Goal: Transaction & Acquisition: Purchase product/service

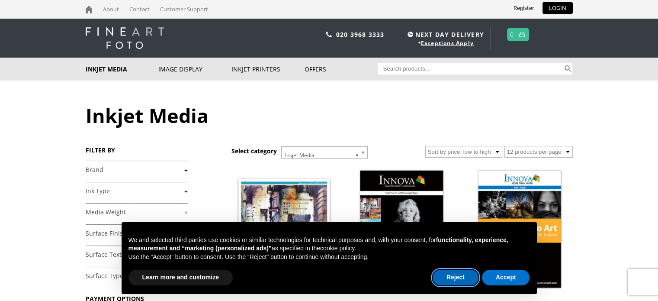
click at [462, 276] on button "Reject" at bounding box center [456, 277] width 46 height 16
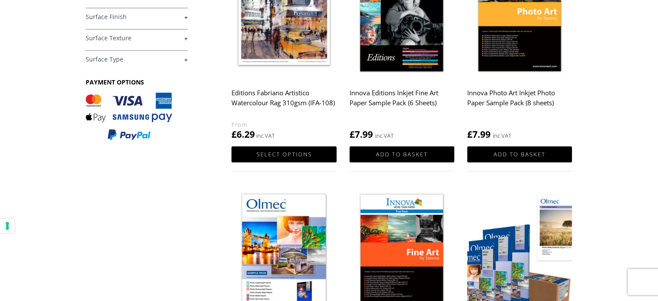
scroll to position [43, 0]
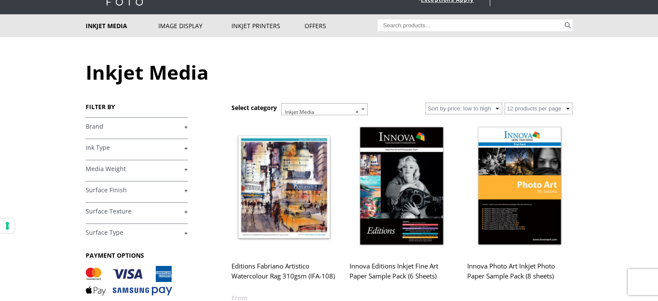
click at [395, 23] on input "Search for:" at bounding box center [470, 25] width 185 height 12
type input "fabriano"
click at [563, 19] on button "Search" at bounding box center [568, 25] width 10 height 12
click at [566, 24] on button "Search" at bounding box center [568, 25] width 10 height 12
